Goal: Task Accomplishment & Management: Use online tool/utility

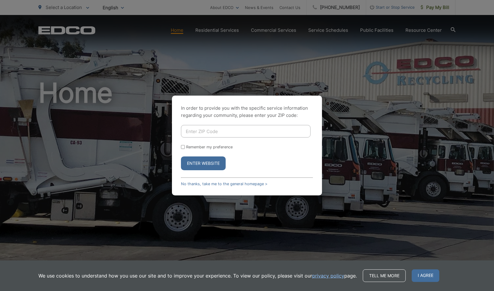
click at [206, 132] on input "Enter ZIP Code" at bounding box center [246, 131] width 130 height 13
type input "92083"
click at [202, 163] on button "Enter Website" at bounding box center [203, 164] width 45 height 14
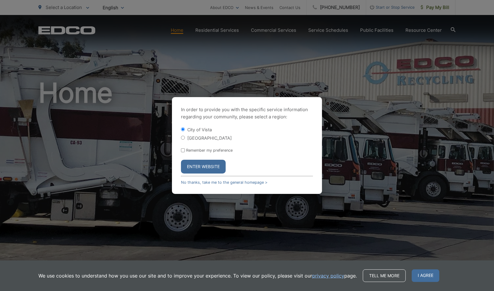
click at [173, 170] on div "In order to provide you with the specific service information regarding your co…" at bounding box center [247, 145] width 150 height 97
click at [186, 169] on button "Enter Website" at bounding box center [203, 167] width 45 height 14
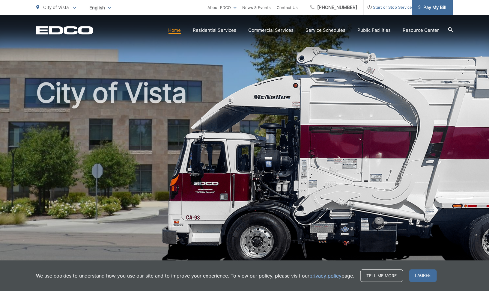
click at [434, 5] on span "Pay My Bill" at bounding box center [432, 7] width 28 height 7
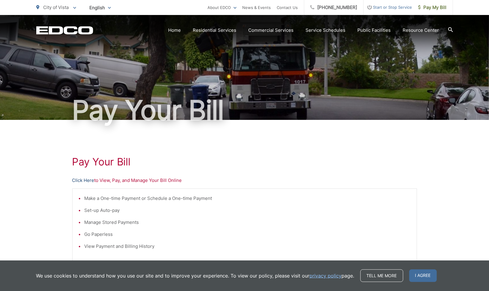
click at [85, 180] on link "Click Here" at bounding box center [83, 180] width 22 height 7
